Goal: Transaction & Acquisition: Purchase product/service

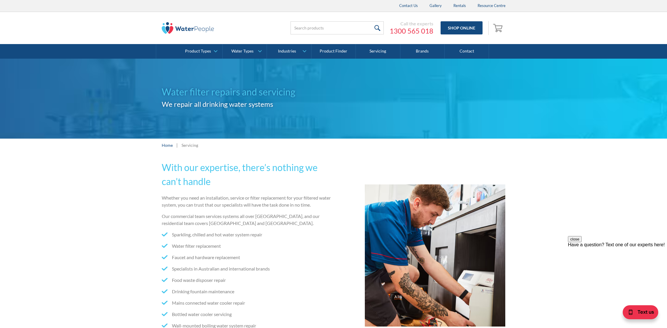
click at [191, 28] on img at bounding box center [188, 28] width 52 height 12
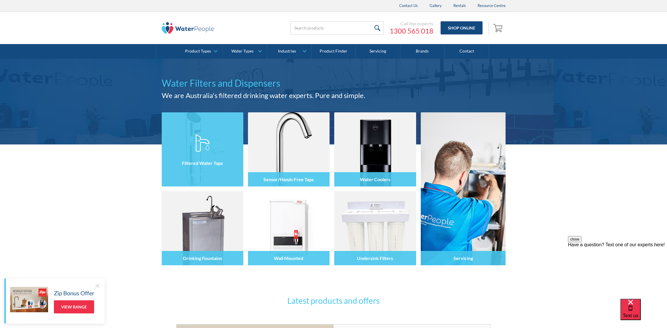
click at [219, 168] on div "Filtered Water Taps" at bounding box center [203, 163] width 82 height 14
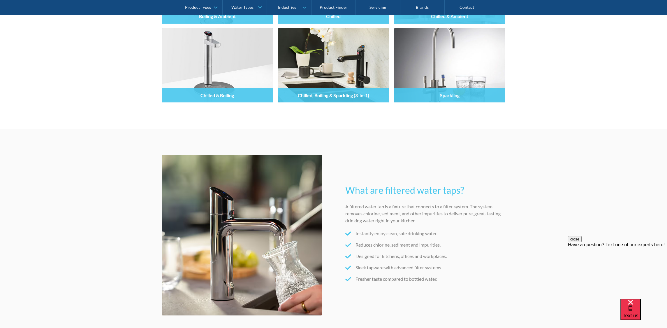
scroll to position [759, 0]
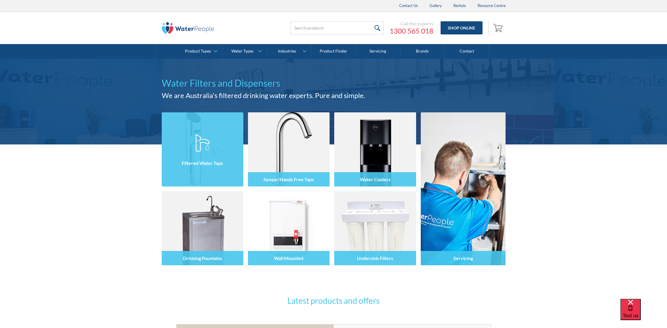
click at [201, 149] on img at bounding box center [203, 142] width 14 height 17
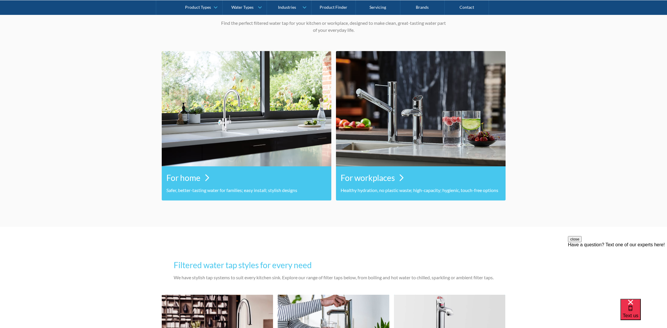
click at [200, 150] on img at bounding box center [247, 108] width 170 height 115
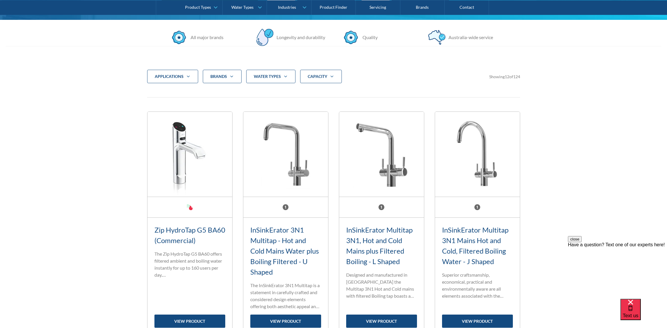
scroll to position [257, 0]
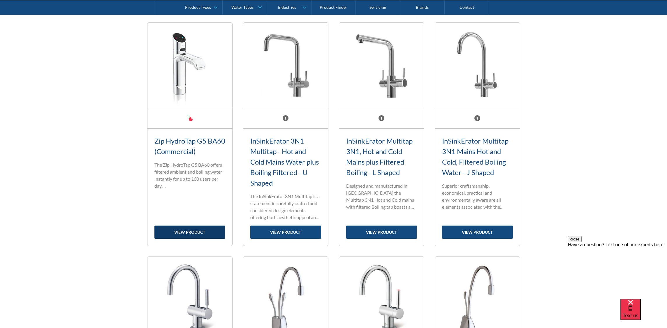
click at [206, 227] on link "view product" at bounding box center [190, 231] width 71 height 13
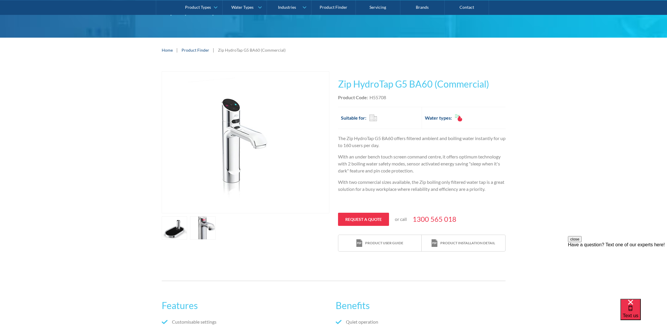
scroll to position [220, 0]
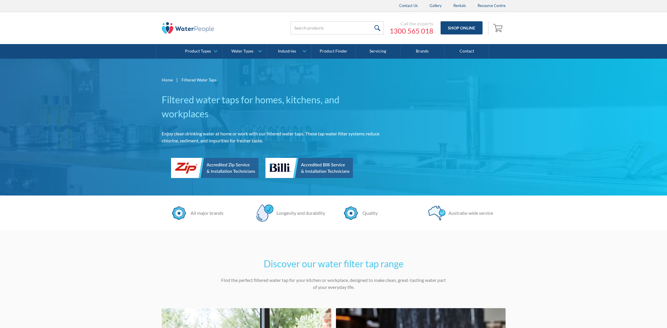
scroll to position [257, 0]
